Goal: Navigation & Orientation: Find specific page/section

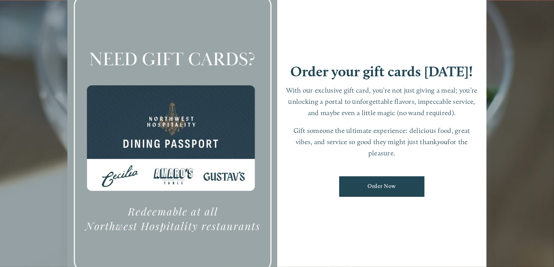
scroll to position [9, 0]
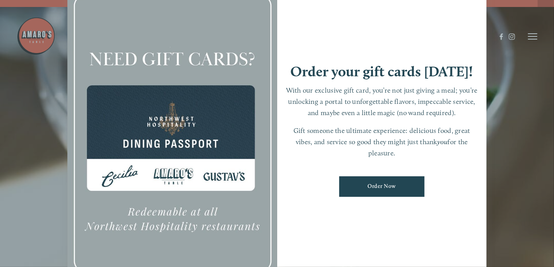
click at [553, 0] on div at bounding box center [277, 133] width 554 height 267
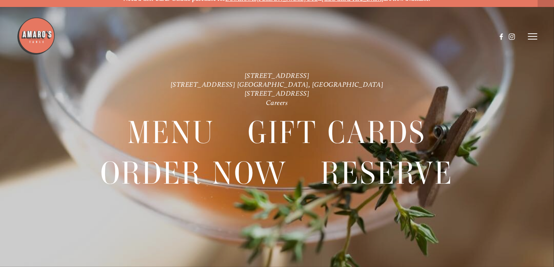
click at [532, 35] on icon at bounding box center [532, 36] width 9 height 7
click at [390, 34] on span "Menu" at bounding box center [395, 36] width 14 height 7
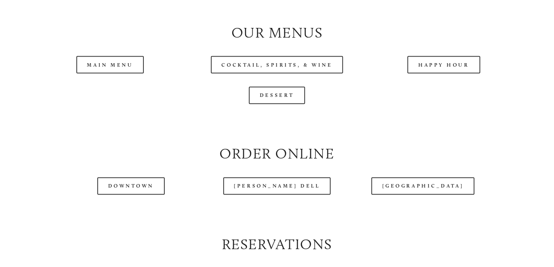
scroll to position [775, 0]
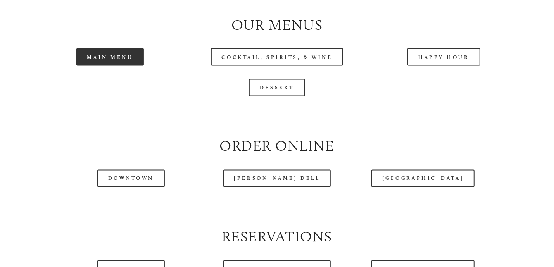
click at [124, 66] on link "Main Menu" at bounding box center [110, 56] width 68 height 17
click at [76, 48] on link "Main Menu" at bounding box center [110, 56] width 68 height 17
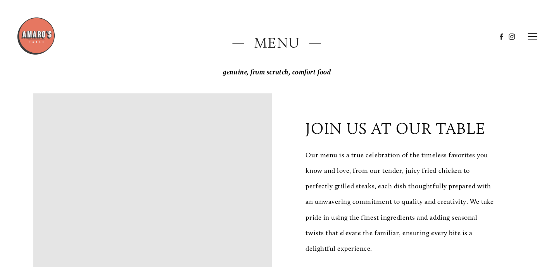
scroll to position [78, 0]
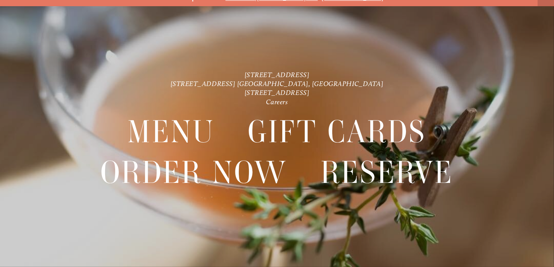
scroll to position [16, 0]
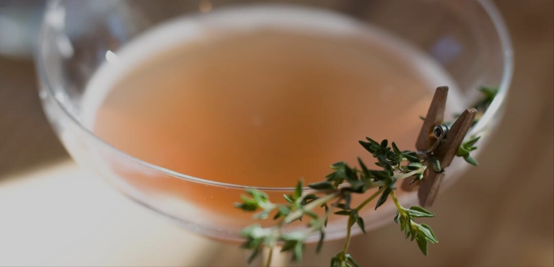
scroll to position [16, 0]
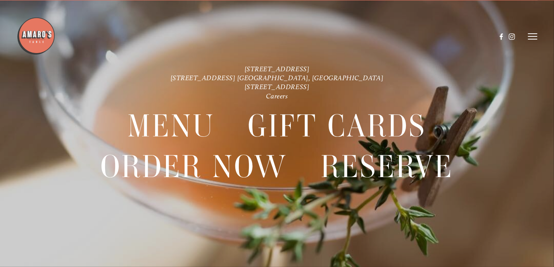
click at [536, 35] on icon at bounding box center [532, 36] width 9 height 7
click at [395, 36] on span "Menu" at bounding box center [395, 36] width 14 height 7
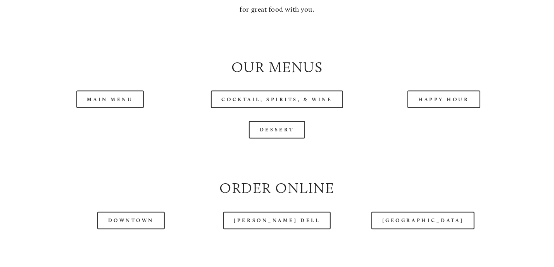
scroll to position [736, 0]
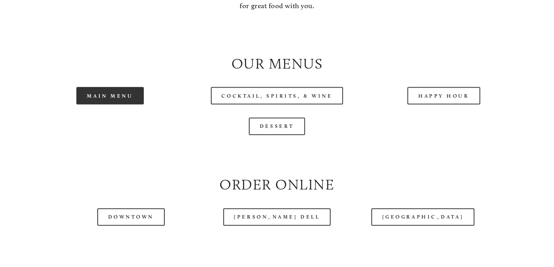
click at [115, 105] on link "Main Menu" at bounding box center [110, 95] width 68 height 17
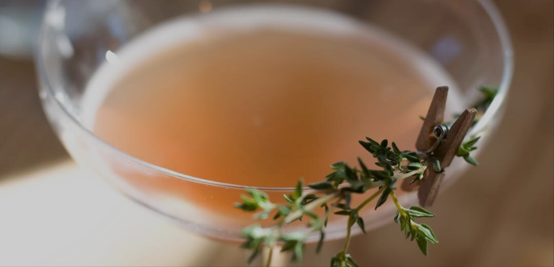
scroll to position [16, 0]
